Goal: Book appointment/travel/reservation

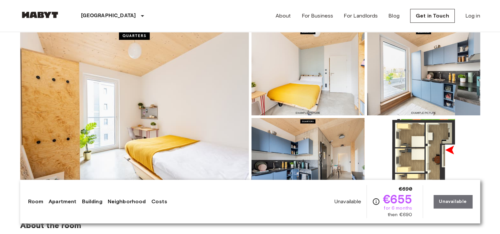
scroll to position [66, 0]
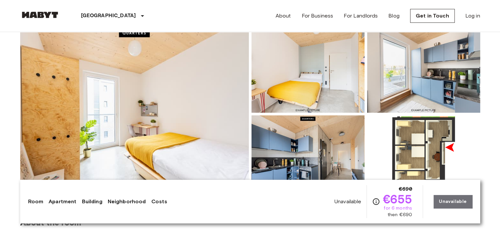
click at [185, 100] on img at bounding box center [134, 114] width 229 height 176
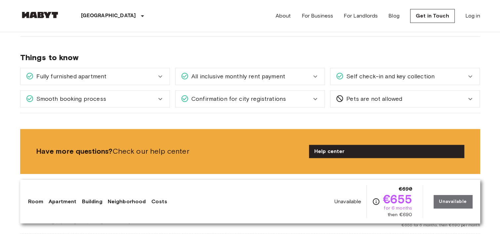
scroll to position [727, 0]
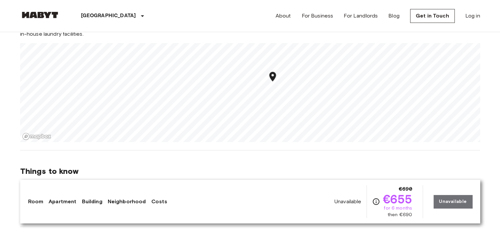
drag, startPoint x: 391, startPoint y: 196, endPoint x: 386, endPoint y: 193, distance: 5.9
click at [386, 193] on span "€655" at bounding box center [397, 199] width 29 height 12
drag, startPoint x: 386, startPoint y: 193, endPoint x: 422, endPoint y: 194, distance: 35.7
click at [426, 193] on div "Unavailable €690 €655 for 6 months then €690 Unavailable" at bounding box center [404, 201] width 138 height 33
drag, startPoint x: 417, startPoint y: 197, endPoint x: 381, endPoint y: 199, distance: 36.1
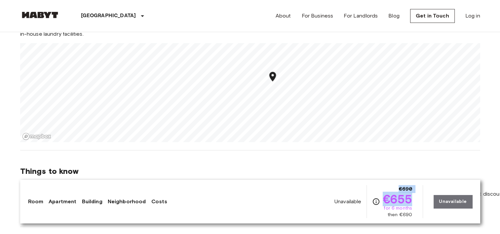
click at [381, 199] on div "Unavailable €690 €655 for 6 months then €690 Unavailable" at bounding box center [404, 201] width 138 height 33
drag, startPoint x: 381, startPoint y: 199, endPoint x: 306, endPoint y: 217, distance: 77.1
click at [306, 217] on div "Room Apartment Building Neighborhood Costs Unavailable €690 €655 for 6 months t…" at bounding box center [250, 201] width 444 height 33
drag, startPoint x: 452, startPoint y: 200, endPoint x: 323, endPoint y: 209, distance: 129.5
click at [452, 200] on div "Unavailable €690 €655 for 6 months then €690 Unavailable" at bounding box center [404, 201] width 138 height 33
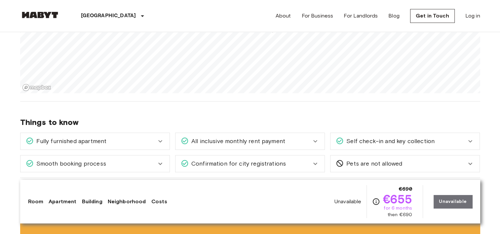
scroll to position [760, 0]
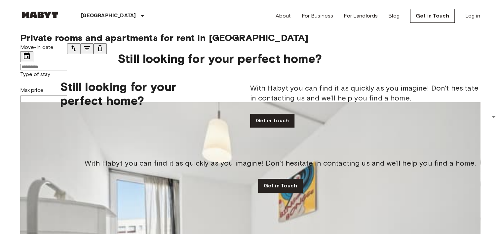
scroll to position [331, 0]
click at [67, 65] on input "Move-in date" at bounding box center [43, 67] width 47 height 7
click at [20, 150] on button "29" at bounding box center [15, 146] width 11 height 7
type input "**********"
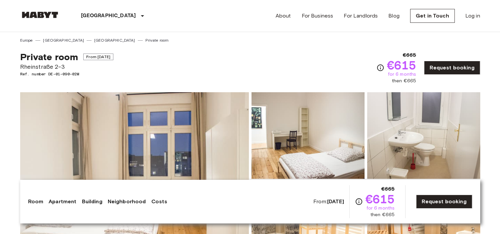
click at [301, 123] on img at bounding box center [308, 135] width 113 height 87
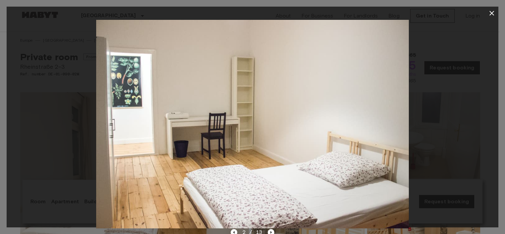
drag, startPoint x: 428, startPoint y: 152, endPoint x: 258, endPoint y: 164, distance: 171.0
click at [258, 164] on div at bounding box center [253, 124] width 492 height 209
drag, startPoint x: 258, startPoint y: 164, endPoint x: 312, endPoint y: 153, distance: 55.3
click at [312, 153] on img at bounding box center [252, 124] width 313 height 209
click at [480, 100] on div at bounding box center [253, 124] width 492 height 209
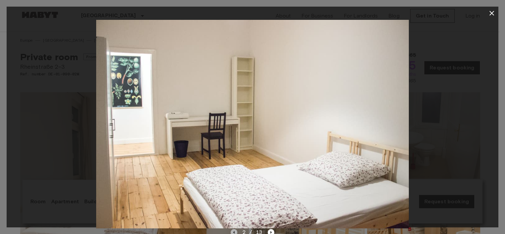
click at [234, 232] on icon "Previous image" at bounding box center [233, 232] width 1 height 3
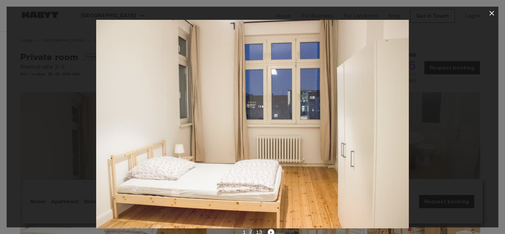
click at [268, 231] on icon "Next image" at bounding box center [271, 232] width 7 height 7
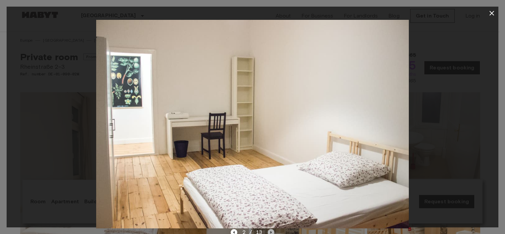
click at [268, 231] on icon "Next image" at bounding box center [271, 232] width 7 height 7
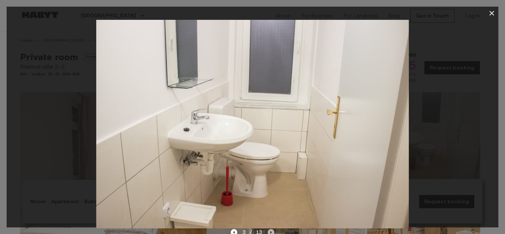
click at [268, 231] on icon "Next image" at bounding box center [271, 232] width 7 height 7
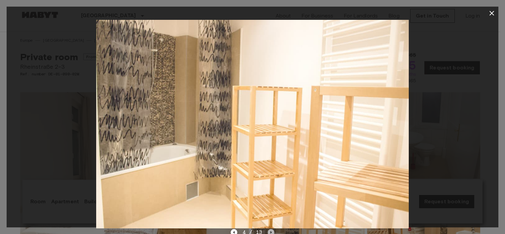
click at [268, 231] on icon "Next image" at bounding box center [271, 232] width 7 height 7
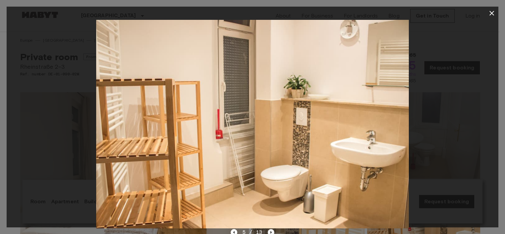
click at [268, 231] on icon "Next image" at bounding box center [271, 232] width 7 height 7
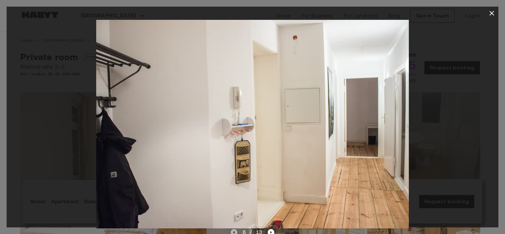
click at [234, 233] on icon "Previous image" at bounding box center [233, 232] width 1 height 3
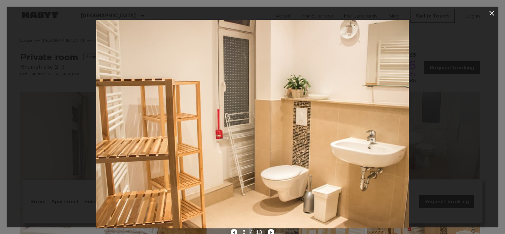
click at [271, 229] on div "5 / 13" at bounding box center [253, 232] width 44 height 8
click at [272, 229] on div "5 / 13" at bounding box center [253, 232] width 44 height 8
click at [272, 229] on icon "Next image" at bounding box center [271, 232] width 7 height 7
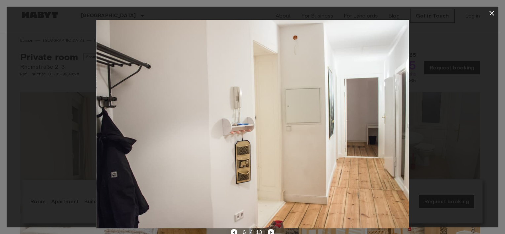
click at [272, 229] on icon "Next image" at bounding box center [271, 232] width 7 height 7
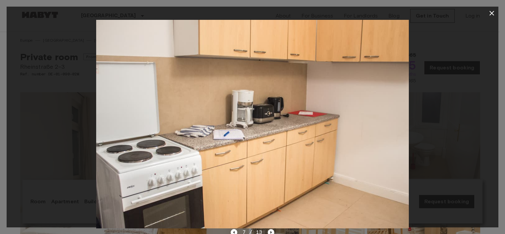
click at [272, 229] on icon "Next image" at bounding box center [271, 232] width 7 height 7
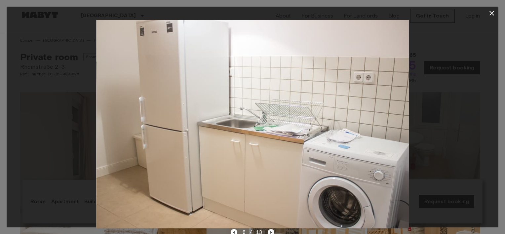
click at [272, 229] on icon "Next image" at bounding box center [271, 232] width 7 height 7
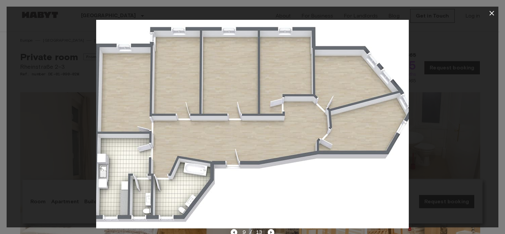
click at [465, 128] on div at bounding box center [253, 124] width 492 height 209
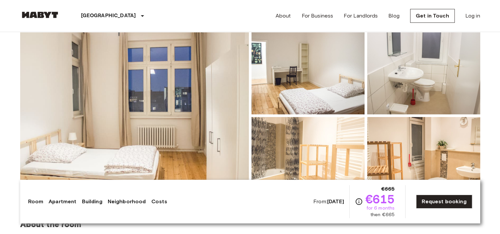
scroll to position [66, 0]
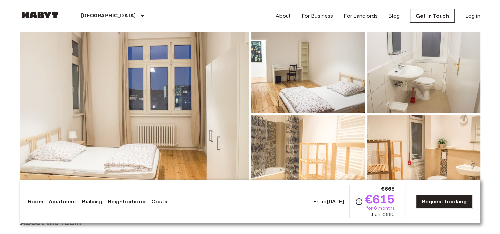
click at [306, 135] on img at bounding box center [308, 158] width 113 height 87
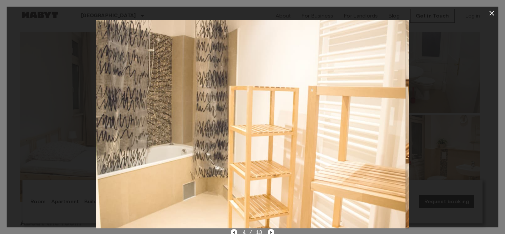
drag, startPoint x: 372, startPoint y: 128, endPoint x: 177, endPoint y: 147, distance: 195.9
click at [187, 146] on img at bounding box center [249, 124] width 313 height 209
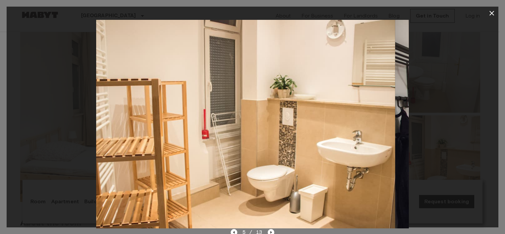
drag, startPoint x: 285, startPoint y: 141, endPoint x: 142, endPoint y: 154, distance: 143.0
click at [147, 153] on img at bounding box center [238, 124] width 313 height 209
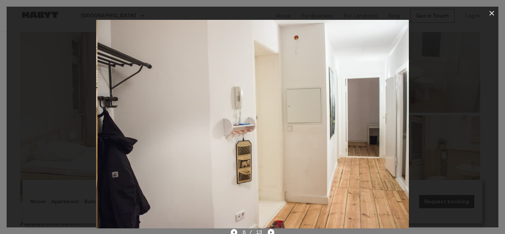
drag, startPoint x: 325, startPoint y: 131, endPoint x: 189, endPoint y: 150, distance: 137.5
click at [189, 150] on img at bounding box center [254, 124] width 313 height 209
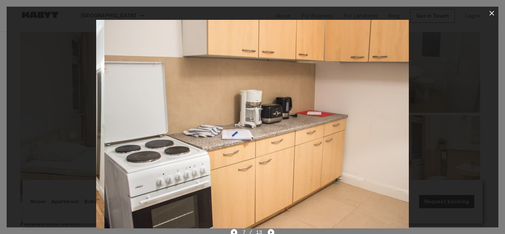
drag, startPoint x: 336, startPoint y: 133, endPoint x: 176, endPoint y: 148, distance: 160.8
click at [178, 149] on img at bounding box center [260, 124] width 313 height 209
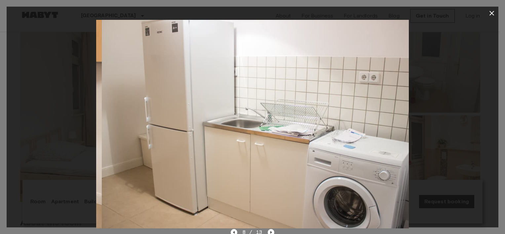
drag, startPoint x: 340, startPoint y: 135, endPoint x: 171, endPoint y: 149, distance: 169.6
click at [179, 150] on img at bounding box center [258, 124] width 313 height 209
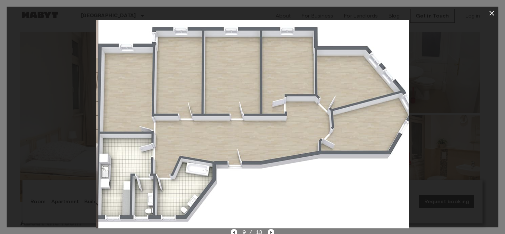
drag, startPoint x: 347, startPoint y: 138, endPoint x: 177, endPoint y: 154, distance: 171.3
click at [184, 156] on img at bounding box center [254, 124] width 313 height 209
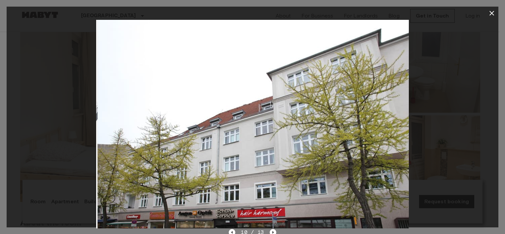
drag, startPoint x: 312, startPoint y: 148, endPoint x: 483, endPoint y: 127, distance: 172.1
click at [429, 136] on div at bounding box center [253, 124] width 492 height 209
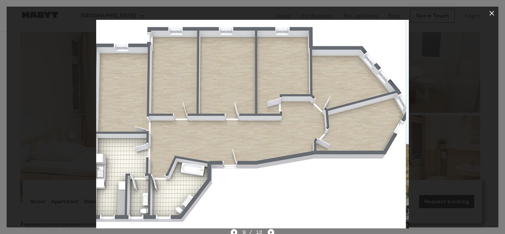
drag, startPoint x: 249, startPoint y: 143, endPoint x: 140, endPoint y: 146, distance: 109.8
click at [162, 145] on img at bounding box center [249, 124] width 313 height 209
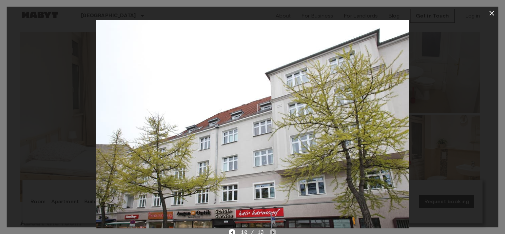
click at [272, 233] on icon "Next image" at bounding box center [272, 232] width 1 height 3
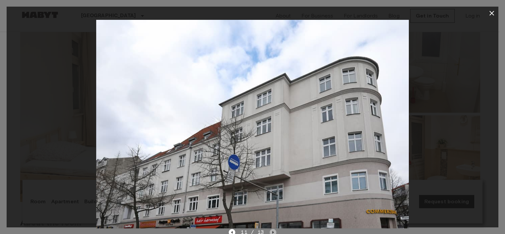
click at [272, 233] on icon "Next image" at bounding box center [272, 232] width 1 height 3
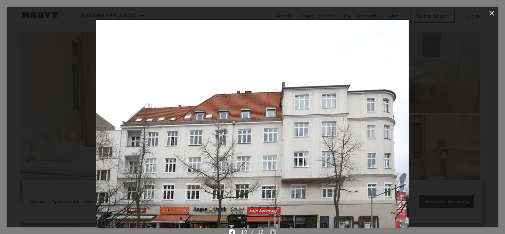
click at [272, 233] on icon "Next image" at bounding box center [272, 232] width 1 height 3
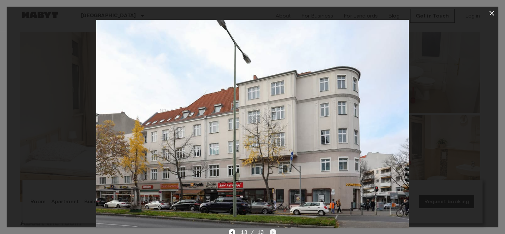
click at [272, 233] on div "13 / 13" at bounding box center [252, 232] width 47 height 8
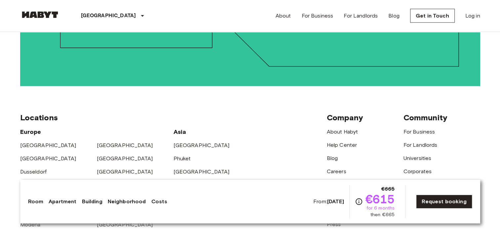
scroll to position [1463, 0]
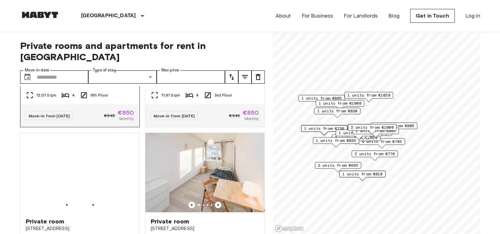
scroll to position [298, 0]
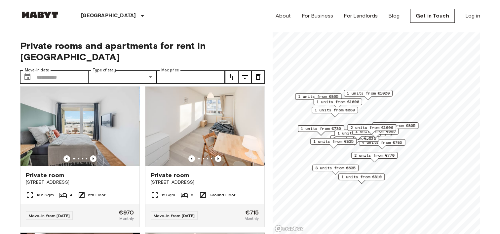
click at [339, 167] on span "3 units from €635" at bounding box center [335, 168] width 40 height 6
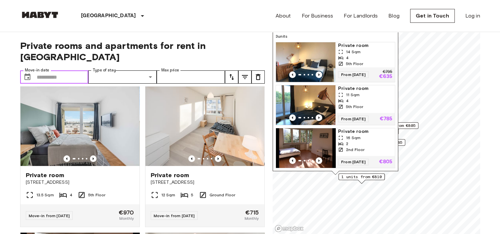
click at [61, 70] on input "Move-in date" at bounding box center [63, 76] width 52 height 13
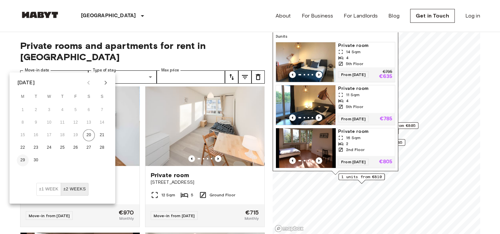
click at [25, 159] on button "29" at bounding box center [23, 160] width 12 height 12
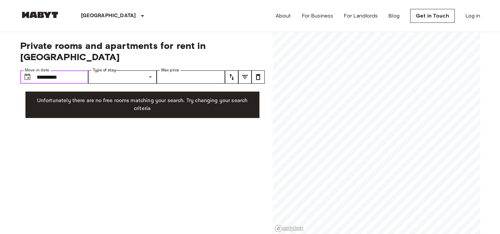
click at [60, 70] on input "**********" at bounding box center [63, 76] width 52 height 13
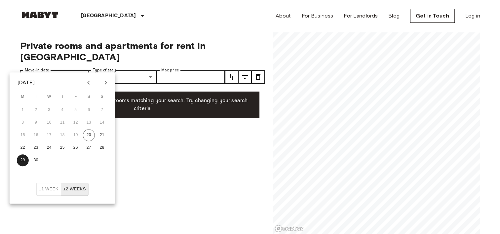
click at [29, 161] on div "29 30" at bounding box center [63, 160] width 106 height 12
click at [103, 82] on icon "Next month" at bounding box center [106, 83] width 8 height 8
click at [48, 112] on button "1" at bounding box center [49, 110] width 12 height 12
type input "**********"
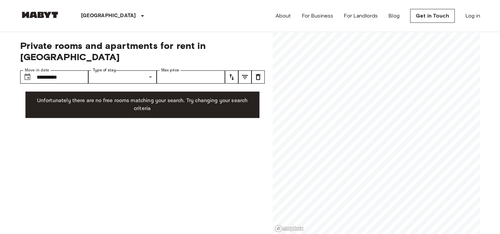
click at [112, 67] on label "Type of stay" at bounding box center [104, 70] width 23 height 6
click at [250, 70] on button "tune" at bounding box center [244, 76] width 13 height 13
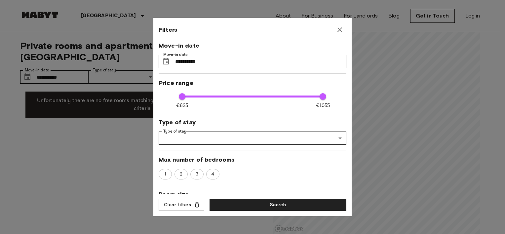
click at [117, 122] on div at bounding box center [252, 117] width 505 height 234
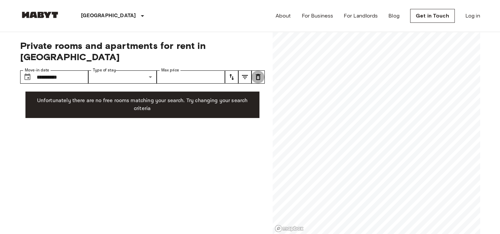
click at [262, 73] on icon "tune" at bounding box center [258, 77] width 8 height 8
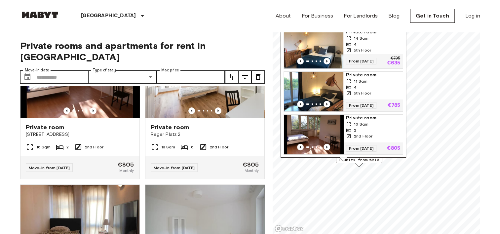
scroll to position [496, 0]
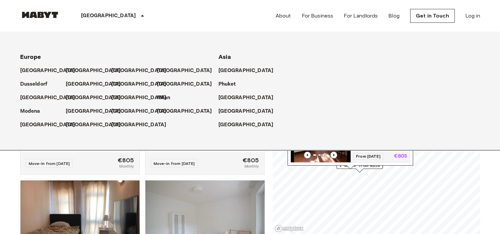
click at [97, 22] on div "[GEOGRAPHIC_DATA]" at bounding box center [114, 16] width 108 height 32
click at [35, 124] on p "[GEOGRAPHIC_DATA]" at bounding box center [48, 125] width 55 height 8
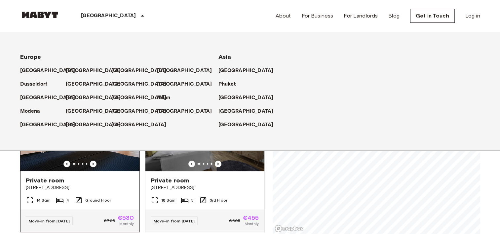
click at [22, 196] on div "14 Sqm 4 Ground Floor" at bounding box center [79, 202] width 119 height 13
click at [139, 15] on icon at bounding box center [143, 16] width 8 height 8
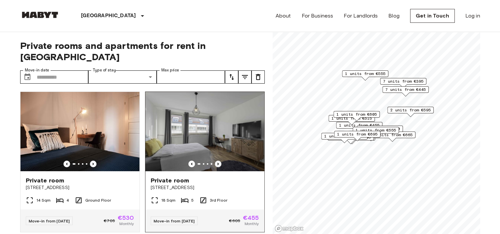
click at [215, 161] on icon "Previous image" at bounding box center [218, 164] width 7 height 7
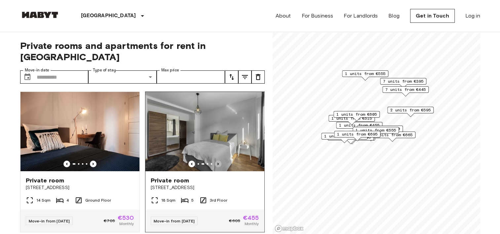
click at [215, 161] on icon "Previous image" at bounding box center [218, 164] width 7 height 7
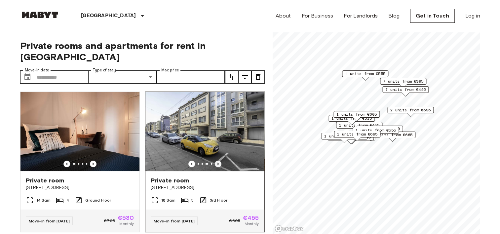
click at [215, 161] on icon "Previous image" at bounding box center [218, 164] width 7 height 7
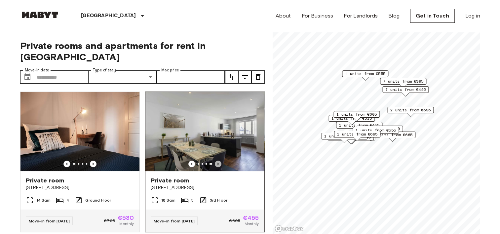
click at [215, 161] on icon "Previous image" at bounding box center [218, 164] width 7 height 7
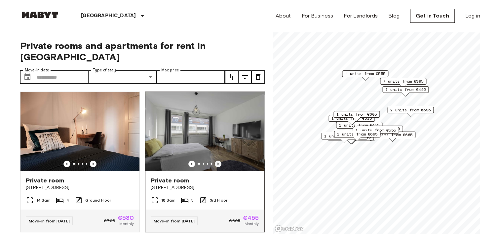
click at [215, 161] on icon "Previous image" at bounding box center [218, 164] width 7 height 7
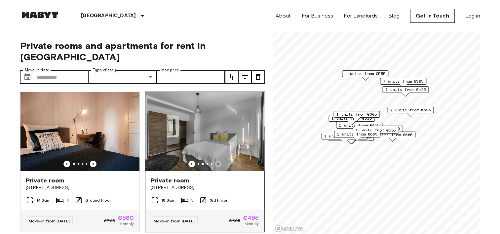
click at [215, 161] on icon "Previous image" at bounding box center [218, 164] width 7 height 7
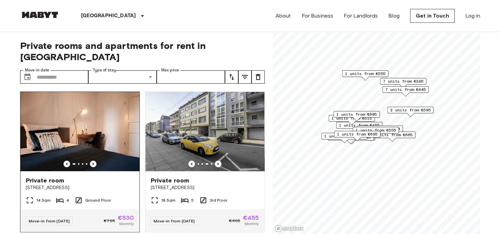
click at [93, 161] on icon "Previous image" at bounding box center [93, 164] width 7 height 7
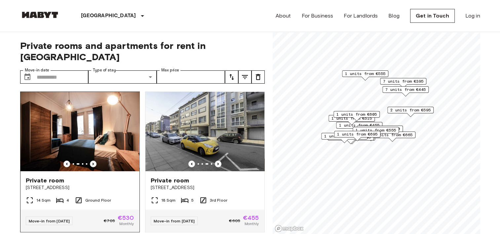
click at [93, 161] on icon "Previous image" at bounding box center [93, 164] width 7 height 7
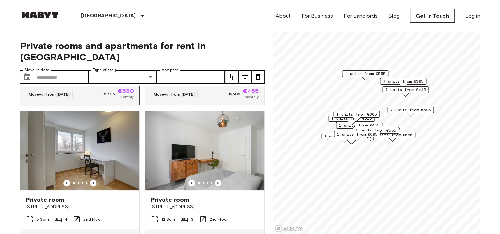
scroll to position [165, 0]
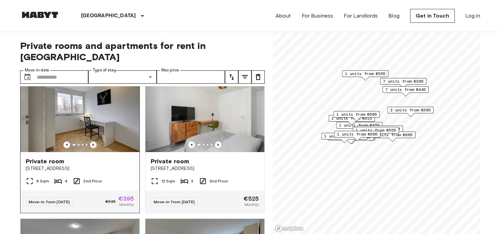
click at [93, 143] on icon "Previous image" at bounding box center [93, 144] width 1 height 3
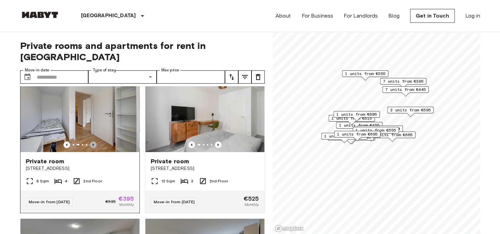
click at [93, 143] on icon "Previous image" at bounding box center [93, 144] width 1 height 3
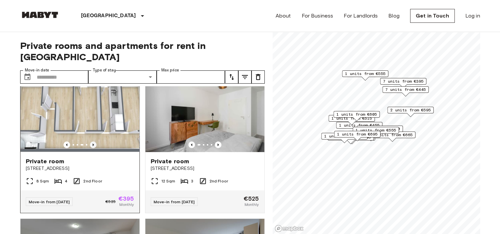
click at [93, 143] on icon "Previous image" at bounding box center [93, 144] width 1 height 3
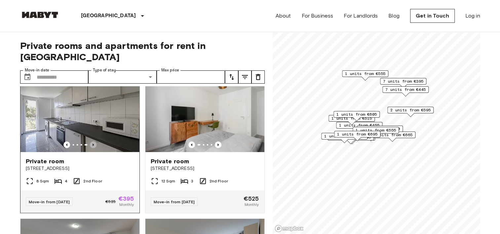
click at [93, 143] on icon "Previous image" at bounding box center [93, 144] width 1 height 3
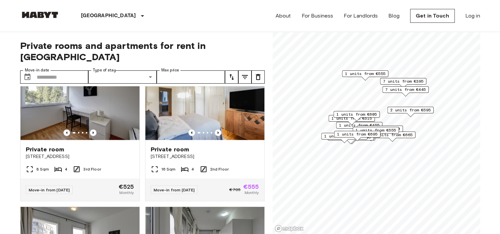
scroll to position [1353, 0]
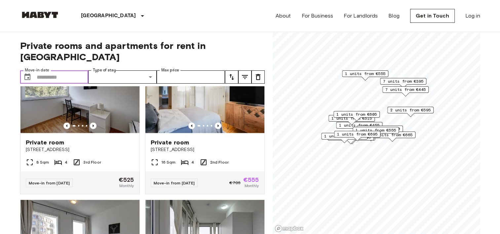
click at [70, 70] on input "Move-in date" at bounding box center [63, 76] width 52 height 13
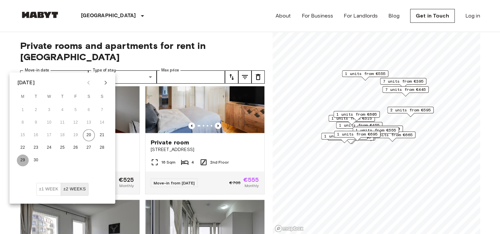
click at [21, 158] on button "29" at bounding box center [23, 160] width 12 height 12
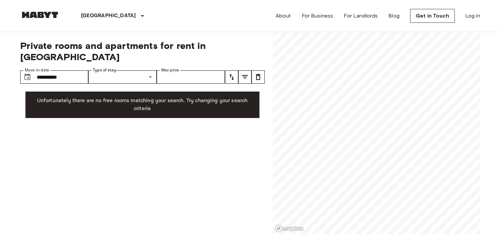
click at [64, 73] on div "**********" at bounding box center [142, 133] width 245 height 202
click at [64, 70] on input "**********" at bounding box center [63, 76] width 52 height 13
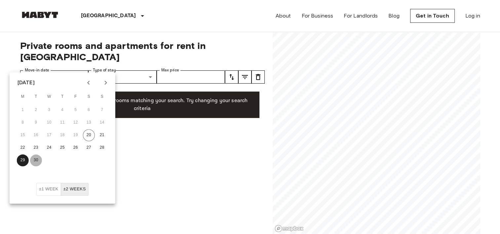
click at [40, 158] on button "30" at bounding box center [36, 160] width 12 height 12
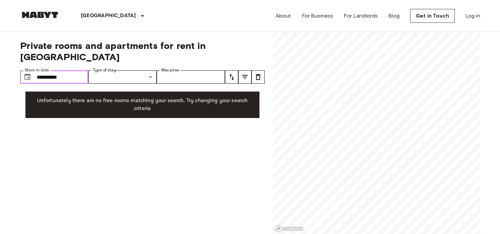
click at [82, 70] on input "**********" at bounding box center [63, 76] width 52 height 13
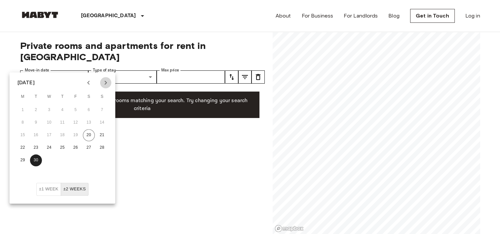
click at [109, 82] on icon "Next month" at bounding box center [106, 83] width 8 height 8
click at [50, 111] on button "1" at bounding box center [49, 110] width 12 height 12
type input "**********"
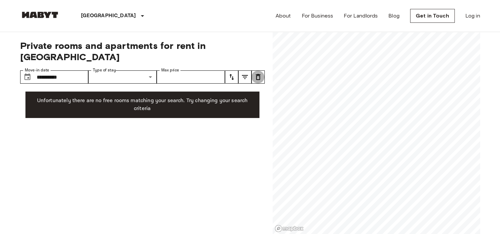
click at [259, 74] on icon "tune" at bounding box center [258, 77] width 5 height 6
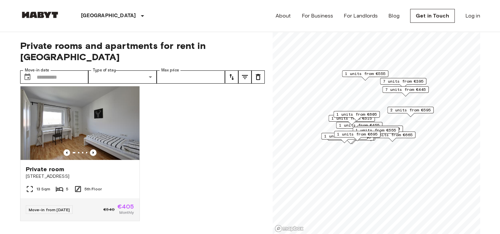
scroll to position [2100, 0]
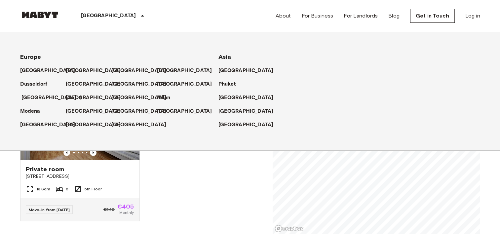
click at [33, 95] on p "[GEOGRAPHIC_DATA]" at bounding box center [48, 98] width 55 height 8
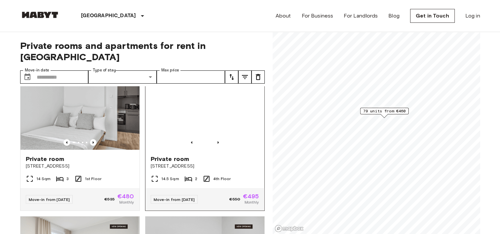
scroll to position [165, 0]
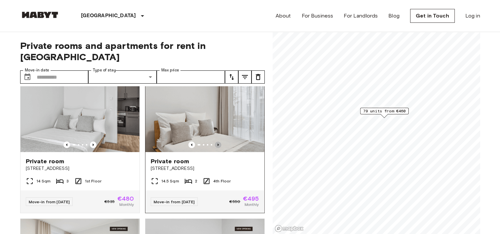
click at [215, 141] on icon "Previous image" at bounding box center [218, 144] width 7 height 7
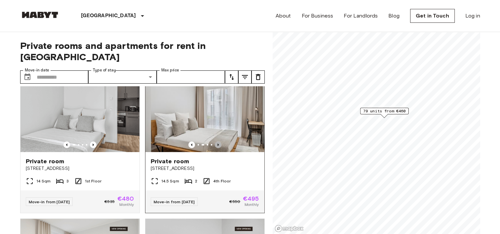
click at [215, 141] on icon "Previous image" at bounding box center [218, 144] width 7 height 7
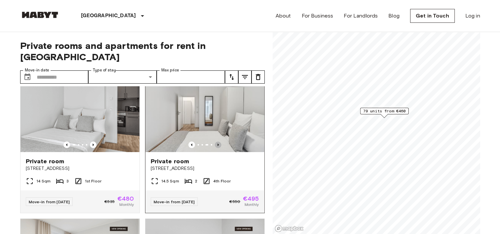
click at [215, 141] on icon "Previous image" at bounding box center [218, 144] width 7 height 7
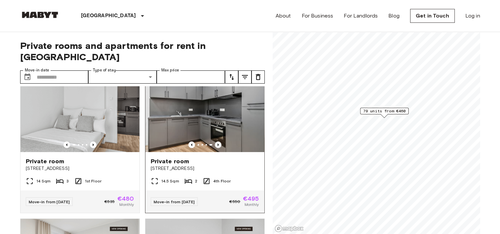
click at [215, 141] on icon "Previous image" at bounding box center [218, 144] width 7 height 7
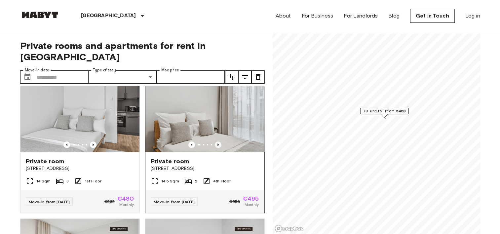
click at [215, 141] on icon "Previous image" at bounding box center [218, 144] width 7 height 7
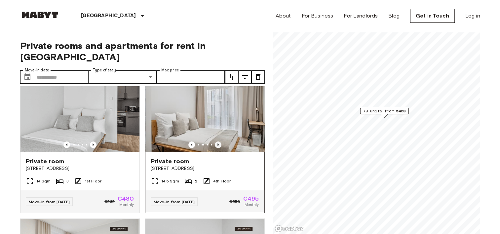
click at [215, 141] on icon "Previous image" at bounding box center [218, 144] width 7 height 7
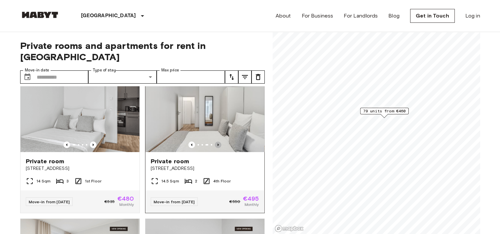
click at [215, 141] on icon "Previous image" at bounding box center [218, 144] width 7 height 7
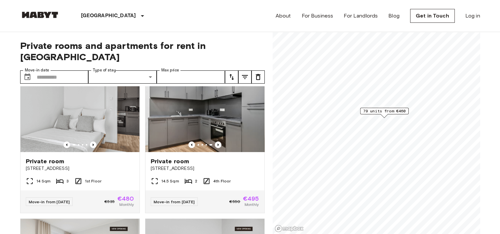
drag, startPoint x: 172, startPoint y: 151, endPoint x: 4, endPoint y: 144, distance: 167.4
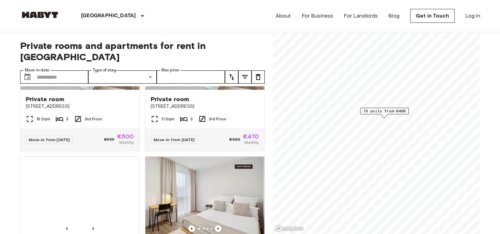
scroll to position [4104, 0]
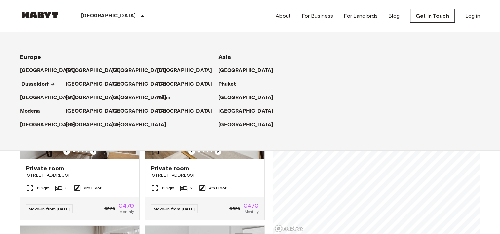
click at [44, 86] on p "Dusseldorf" at bounding box center [34, 84] width 27 height 8
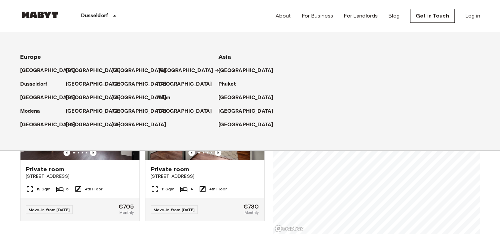
click at [168, 73] on p "[GEOGRAPHIC_DATA]" at bounding box center [185, 71] width 55 height 8
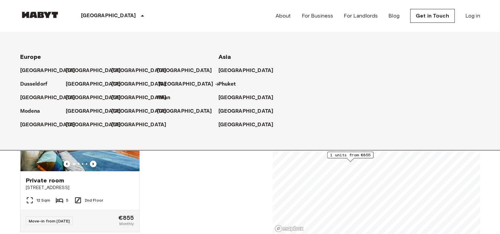
click at [177, 82] on p "[GEOGRAPHIC_DATA]" at bounding box center [185, 84] width 55 height 8
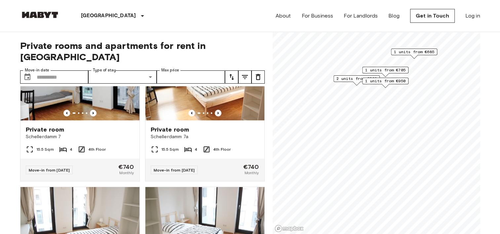
scroll to position [562, 0]
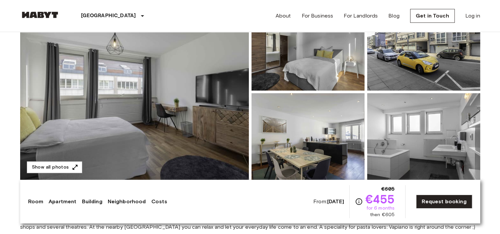
scroll to position [66, 0]
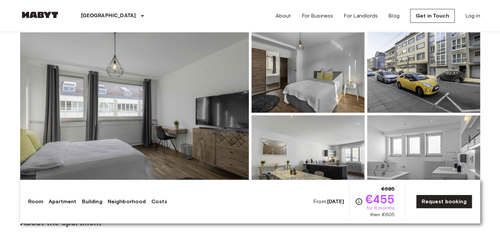
click at [159, 144] on img at bounding box center [134, 114] width 229 height 176
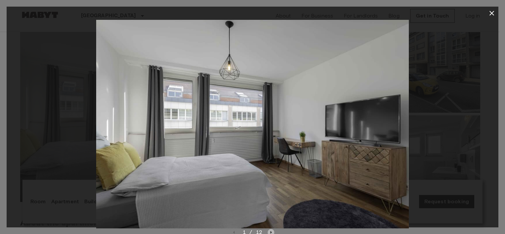
click at [271, 233] on icon "Next image" at bounding box center [271, 232] width 1 height 3
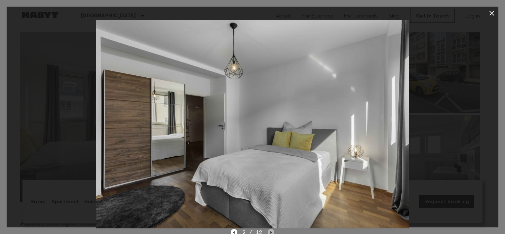
click at [271, 233] on icon "Next image" at bounding box center [271, 232] width 1 height 3
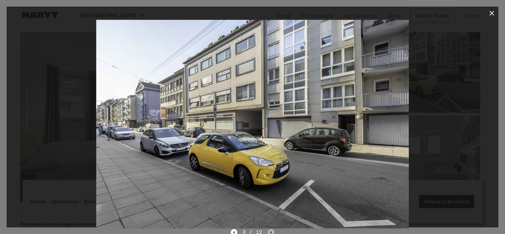
click at [271, 233] on icon "Next image" at bounding box center [271, 232] width 1 height 3
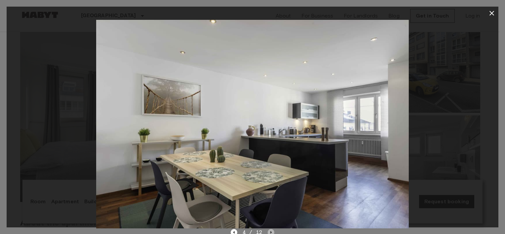
click at [271, 233] on icon "Next image" at bounding box center [271, 232] width 1 height 3
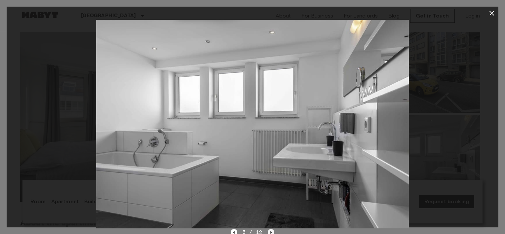
click at [271, 233] on icon "Next image" at bounding box center [271, 232] width 1 height 3
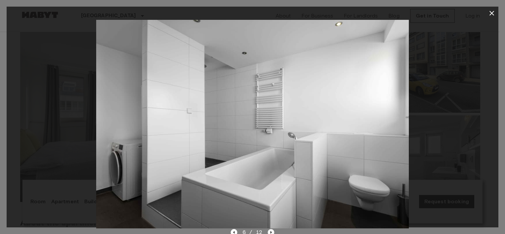
click at [271, 233] on icon "Next image" at bounding box center [271, 232] width 1 height 3
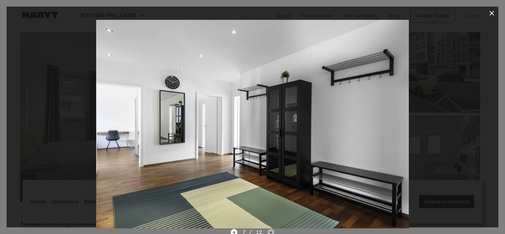
click at [271, 233] on icon "Next image" at bounding box center [271, 232] width 1 height 3
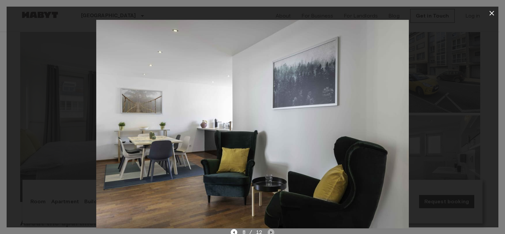
click at [271, 233] on icon "Next image" at bounding box center [271, 232] width 1 height 3
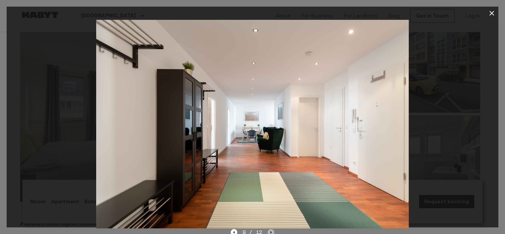
click at [271, 233] on icon "Next image" at bounding box center [271, 232] width 1 height 3
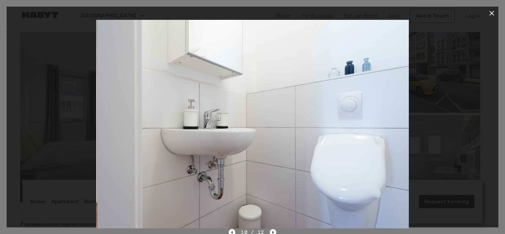
click at [270, 233] on icon "Next image" at bounding box center [273, 232] width 7 height 7
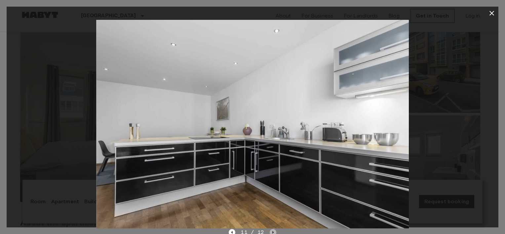
click at [270, 233] on icon "Next image" at bounding box center [273, 232] width 7 height 7
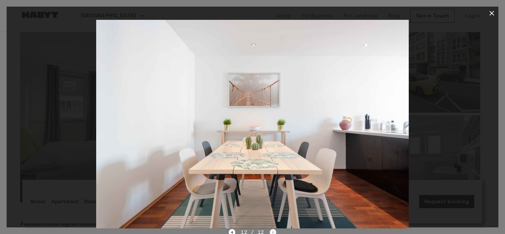
click at [270, 233] on div "12 / 12" at bounding box center [252, 232] width 47 height 8
click at [494, 15] on icon "button" at bounding box center [492, 13] width 5 height 5
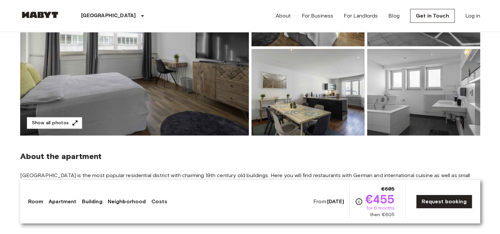
scroll to position [132, 0]
click at [144, 91] on img at bounding box center [134, 48] width 229 height 176
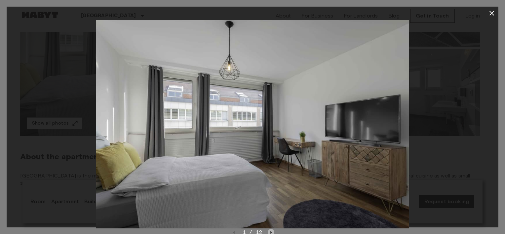
click at [272, 230] on icon "Next image" at bounding box center [271, 232] width 7 height 7
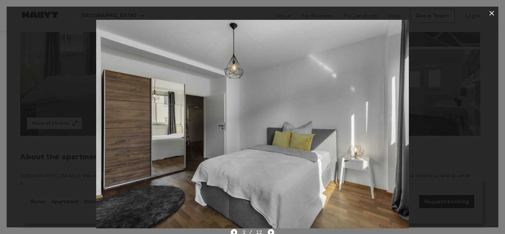
click at [272, 230] on icon "Next image" at bounding box center [271, 232] width 7 height 7
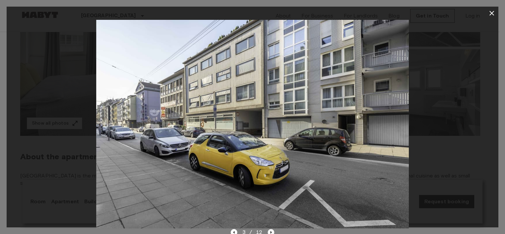
click at [272, 230] on icon "Next image" at bounding box center [271, 232] width 7 height 7
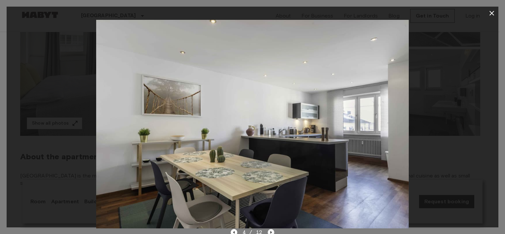
click at [272, 230] on icon "Next image" at bounding box center [271, 232] width 7 height 7
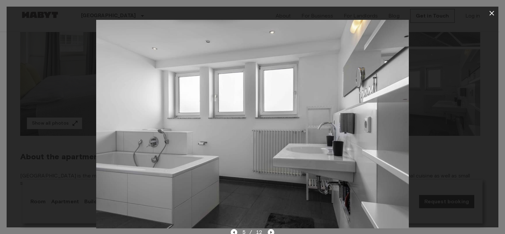
click at [272, 230] on icon "Next image" at bounding box center [271, 232] width 7 height 7
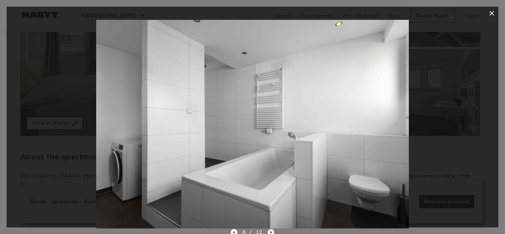
click at [272, 230] on icon "Next image" at bounding box center [271, 232] width 7 height 7
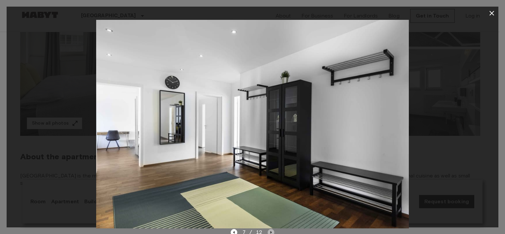
click at [272, 230] on icon "Next image" at bounding box center [271, 232] width 7 height 7
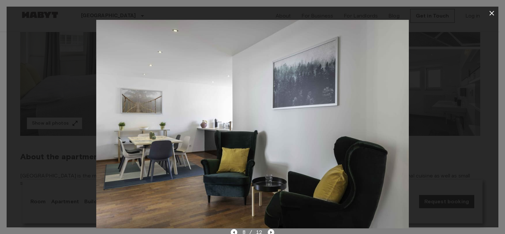
click at [272, 230] on icon "Next image" at bounding box center [271, 232] width 7 height 7
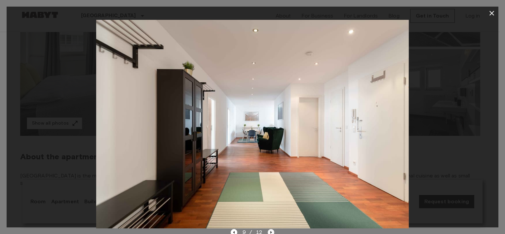
click at [272, 230] on icon "Next image" at bounding box center [271, 232] width 7 height 7
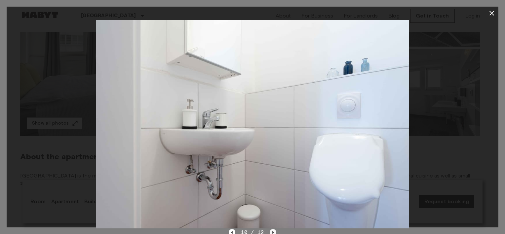
click at [272, 230] on icon "Next image" at bounding box center [273, 232] width 7 height 7
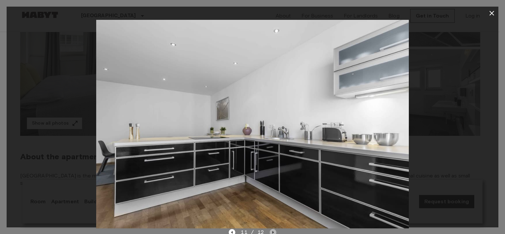
click at [272, 230] on icon "Next image" at bounding box center [273, 232] width 7 height 7
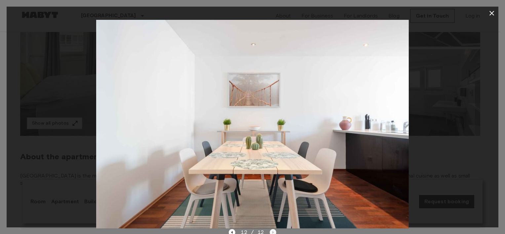
click at [272, 230] on div "12 / 12" at bounding box center [252, 232] width 47 height 8
click at [491, 12] on icon "button" at bounding box center [492, 13] width 8 height 8
